Goal: Task Accomplishment & Management: Use online tool/utility

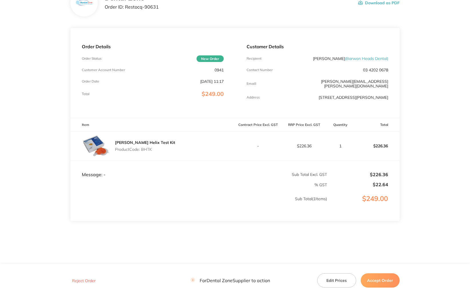
click at [384, 276] on button "Accept Order" at bounding box center [379, 281] width 39 height 14
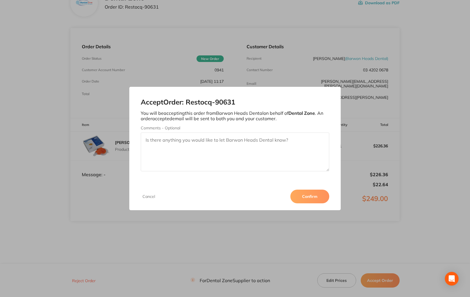
scroll to position [47, 0]
click at [301, 194] on button "Confirm" at bounding box center [309, 197] width 39 height 14
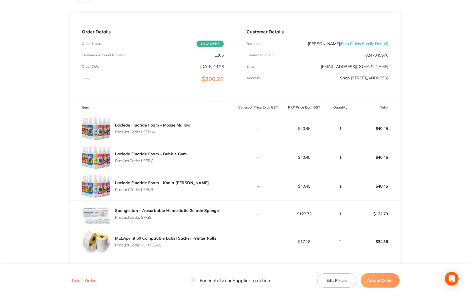
scroll to position [84, 0]
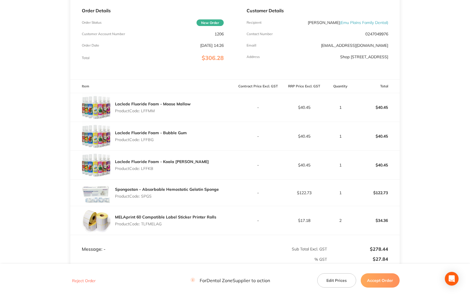
click at [378, 281] on button "Accept Order" at bounding box center [379, 281] width 39 height 14
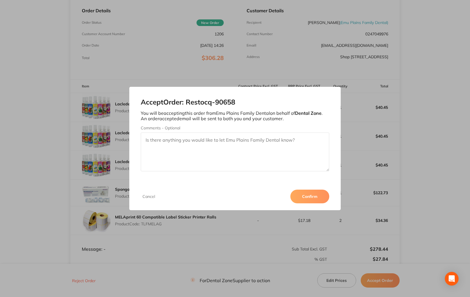
scroll to position [86, 0]
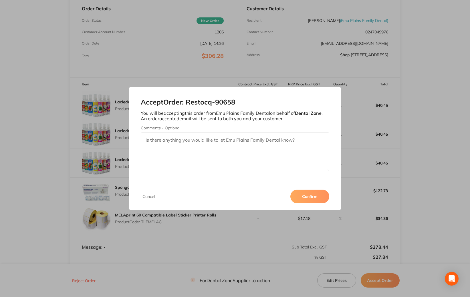
click at [316, 195] on button "Confirm" at bounding box center [309, 197] width 39 height 14
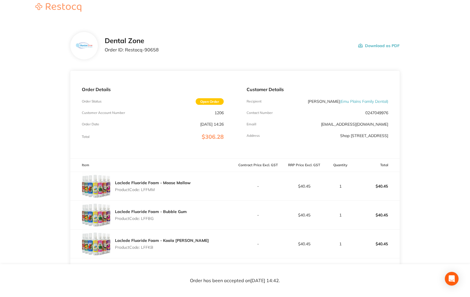
scroll to position [0, 0]
